Goal: Contribute content: Add original content to the website for others to see

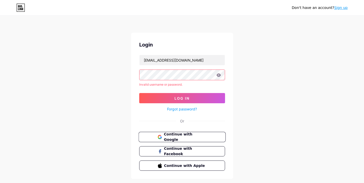
click at [180, 137] on span "Continue with Google" at bounding box center [185, 136] width 43 height 11
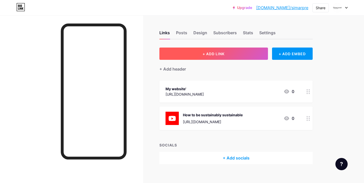
click at [207, 54] on span "+ ADD LINK" at bounding box center [213, 54] width 22 height 4
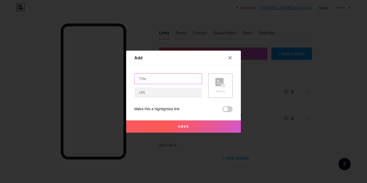
click at [156, 79] on input "text" at bounding box center [168, 78] width 67 height 10
paste input "India’s Top Motivational Speakers Who Will Push You to Achieve More"
type input "India’s Top Motivational Speakers Who Will Push You to Achieve More"
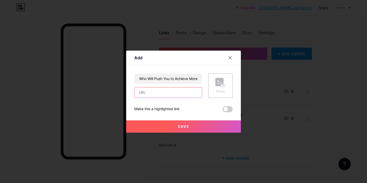
scroll to position [0, 0]
click at [163, 92] on input "text" at bounding box center [168, 92] width 67 height 10
paste input "[URL][DOMAIN_NAME]"
type input "[URL][DOMAIN_NAME]"
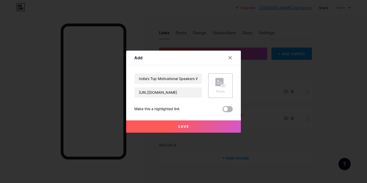
click at [232, 108] on span at bounding box center [228, 109] width 10 height 6
click at [223, 110] on input "checkbox" at bounding box center [223, 110] width 0 height 0
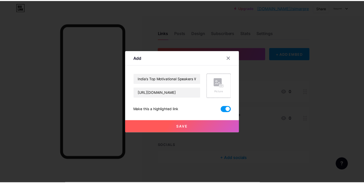
scroll to position [0, 0]
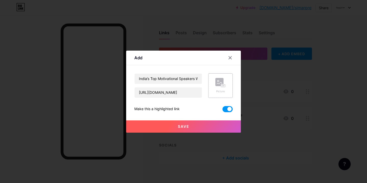
click at [220, 87] on icon at bounding box center [221, 82] width 10 height 9
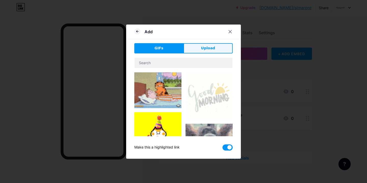
click at [200, 51] on button "Upload" at bounding box center [208, 48] width 49 height 10
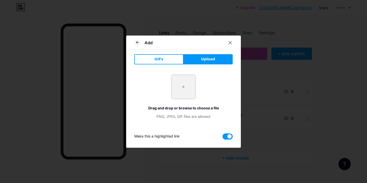
click at [182, 88] on input "file" at bounding box center [184, 87] width 24 height 24
type input "C:\fakepath\[PERSON_NAME].jpeg"
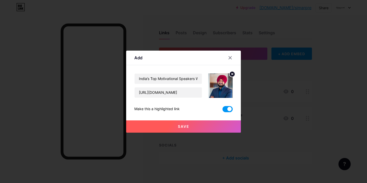
click at [184, 127] on span "Save" at bounding box center [183, 126] width 11 height 4
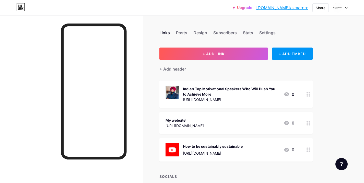
click at [287, 94] on icon at bounding box center [286, 94] width 6 height 6
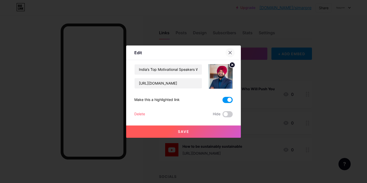
click at [230, 52] on icon at bounding box center [230, 52] width 3 height 3
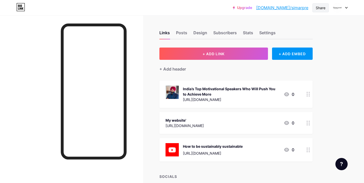
click at [318, 8] on div "Share" at bounding box center [320, 7] width 10 height 5
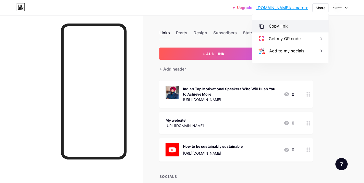
click at [276, 25] on div "Copy link" at bounding box center [277, 26] width 19 height 6
